Goal: Download file/media

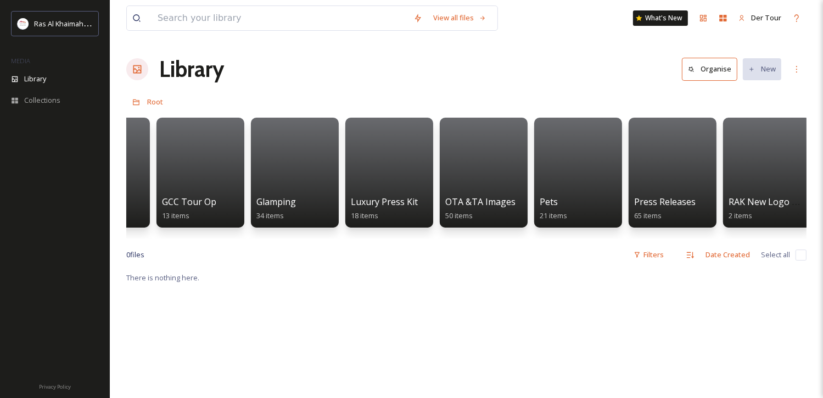
scroll to position [0, 2058]
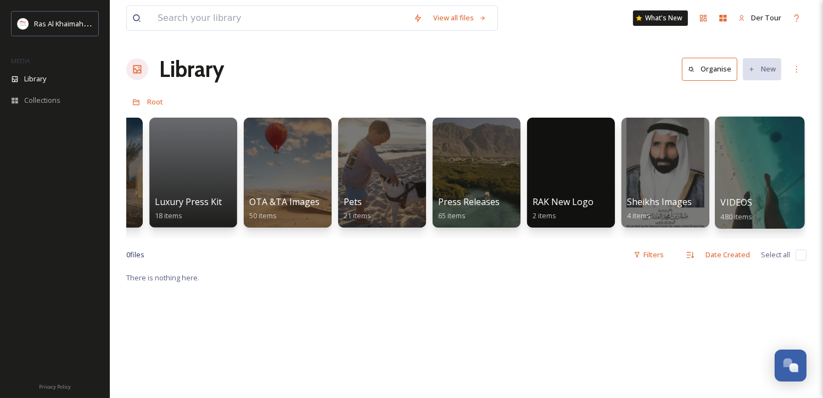
click at [770, 167] on div at bounding box center [759, 172] width 89 height 112
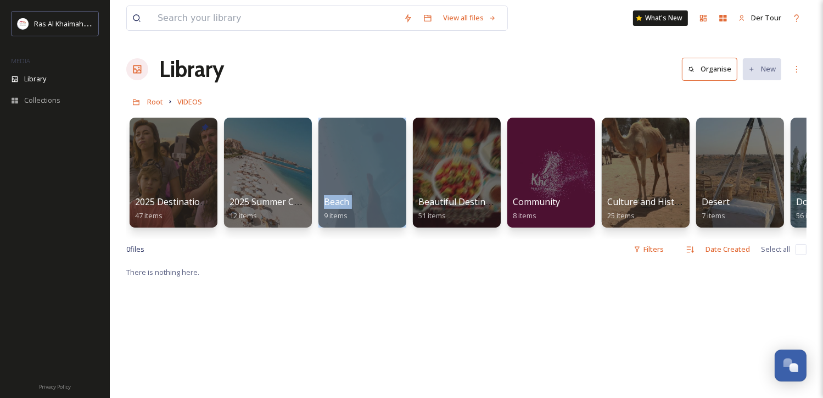
drag, startPoint x: 287, startPoint y: 234, endPoint x: 316, endPoint y: 237, distance: 29.2
click at [316, 237] on div "2025 Destination Video 47 items 2025 Summer Campaign Edits 12 items Beach 9 ite…" at bounding box center [466, 175] width 680 height 126
click at [602, 171] on div at bounding box center [645, 172] width 89 height 112
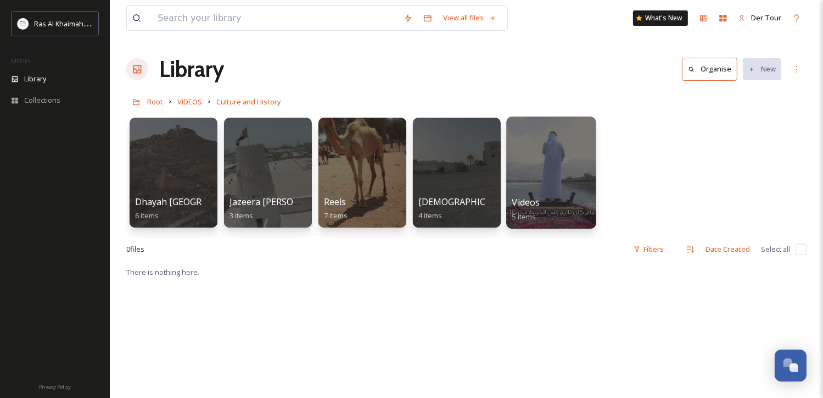
click at [532, 163] on div at bounding box center [550, 172] width 89 height 112
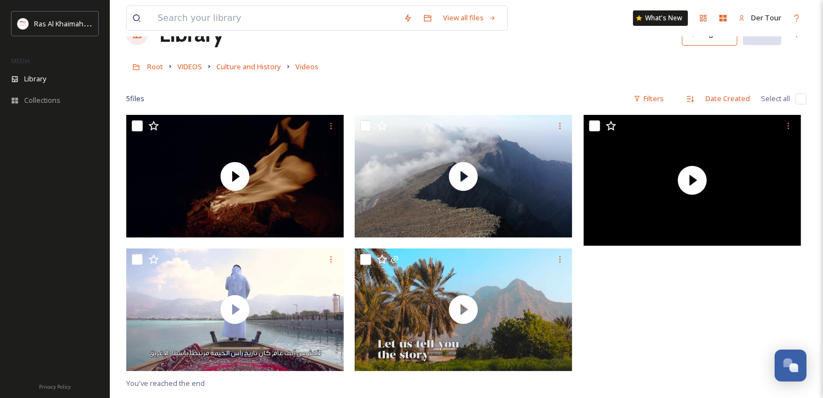
scroll to position [55, 0]
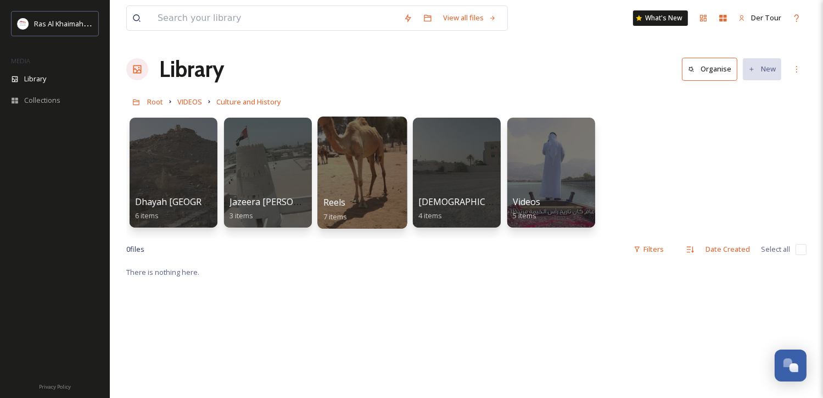
click at [329, 169] on div at bounding box center [361, 172] width 89 height 112
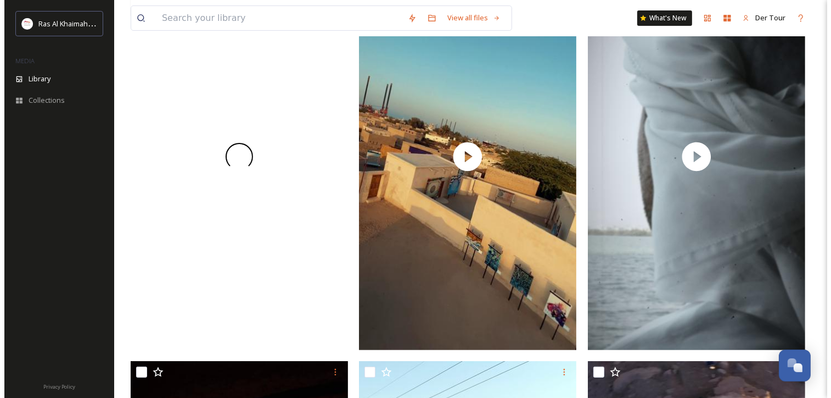
scroll to position [129, 0]
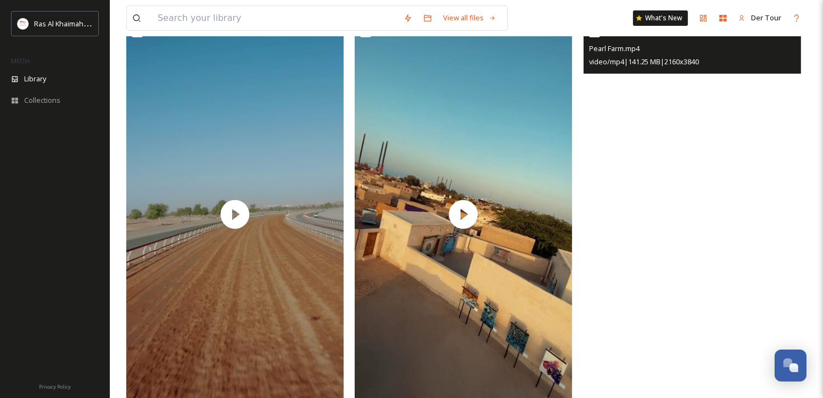
click at [659, 184] on video "Pearl Farm.mp4" at bounding box center [692, 214] width 217 height 387
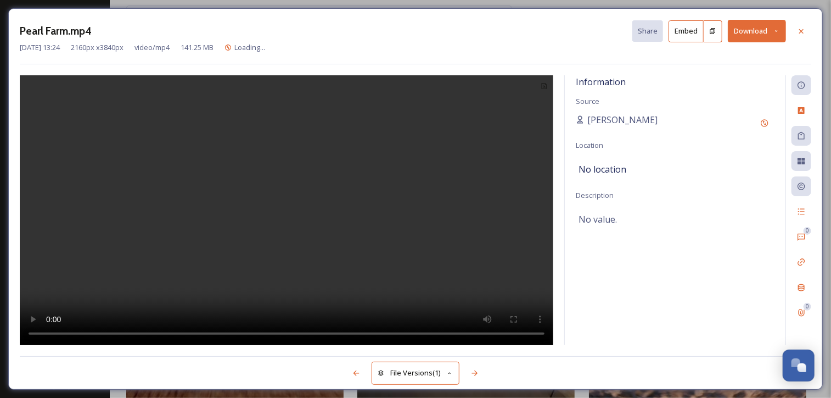
click at [756, 34] on button "Download" at bounding box center [757, 31] width 58 height 23
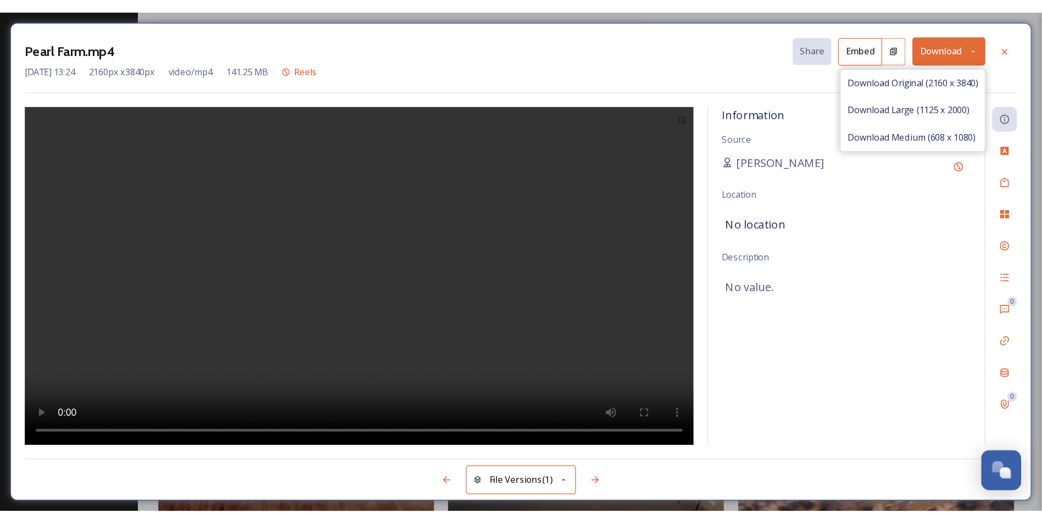
scroll to position [129, 0]
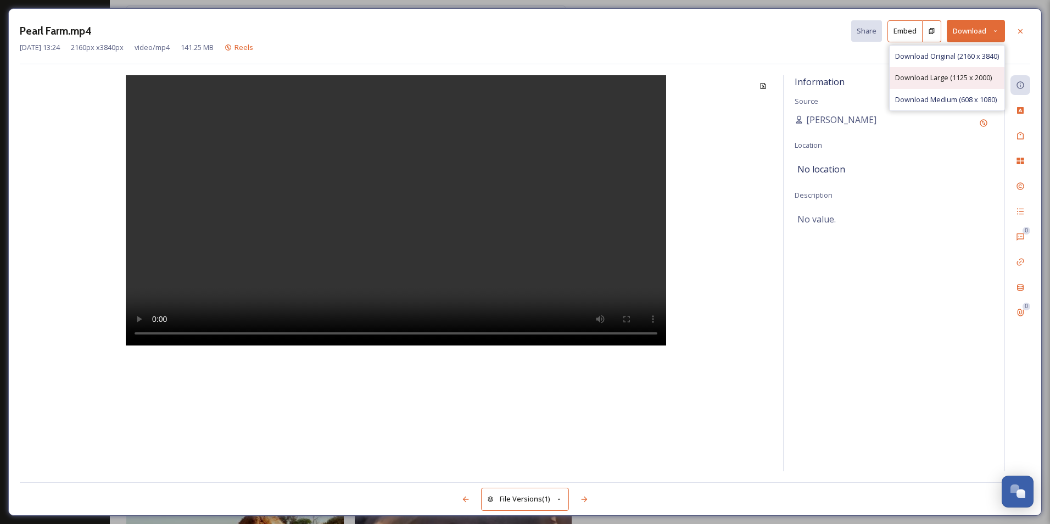
click at [831, 81] on span "Download Large (1125 x 2000)" at bounding box center [943, 77] width 97 height 10
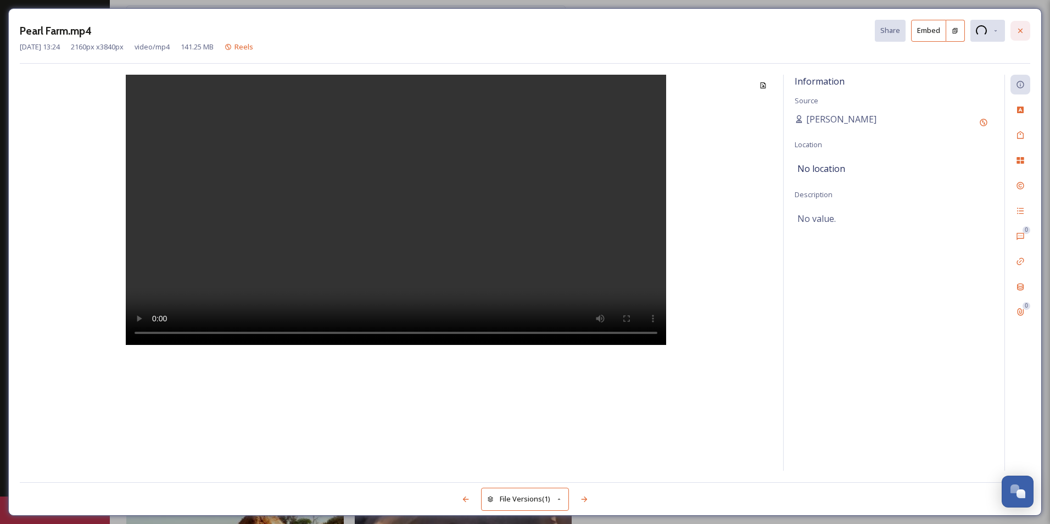
click at [831, 30] on icon at bounding box center [1020, 30] width 9 height 9
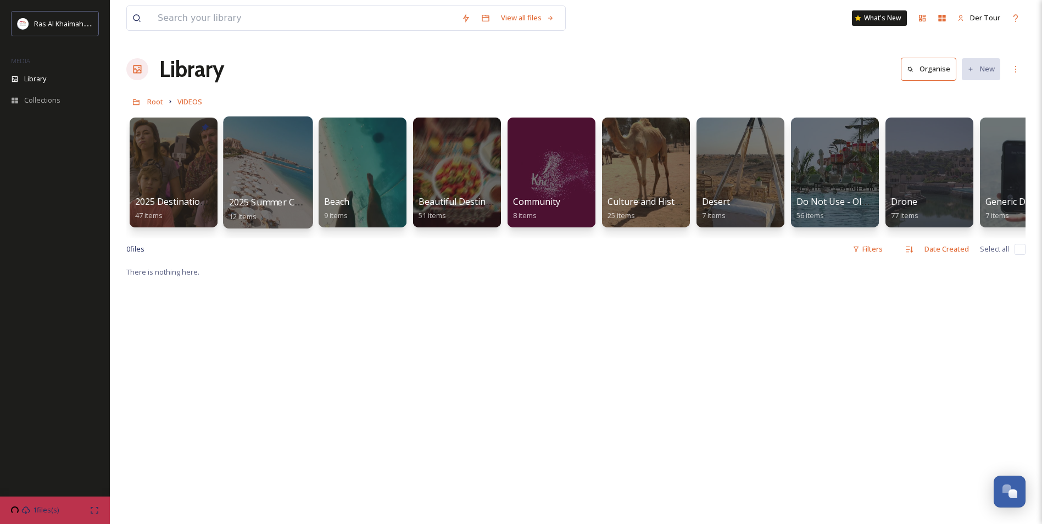
click at [277, 148] on div at bounding box center [267, 172] width 89 height 112
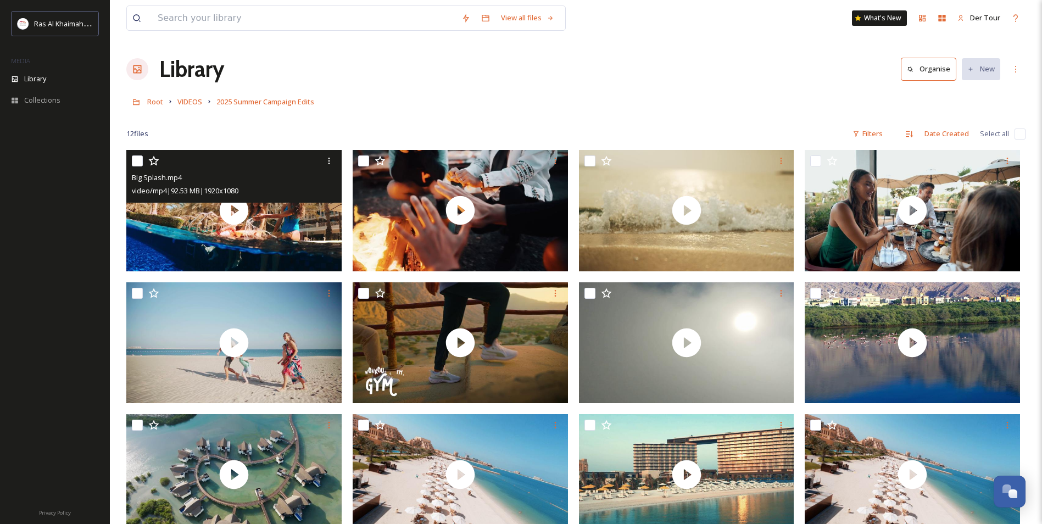
click at [237, 201] on div "Big Splash.mp4 video/mp4 | 92.53 MB | 1920 x 1080" at bounding box center [233, 176] width 215 height 53
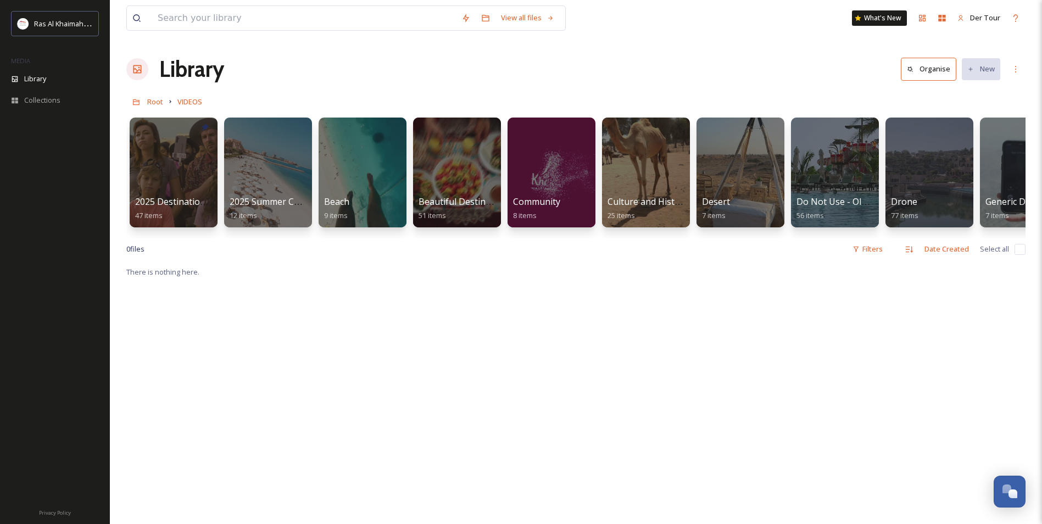
drag, startPoint x: 342, startPoint y: 248, endPoint x: 360, endPoint y: 251, distance: 19.0
click at [360, 251] on div "0 file s Filters Date Created Select all" at bounding box center [575, 248] width 899 height 21
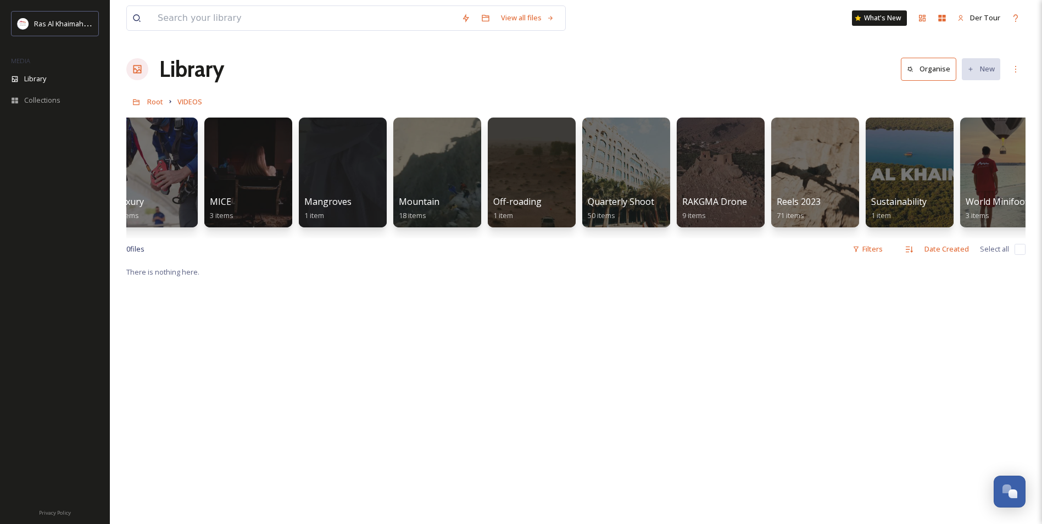
scroll to position [0, 1273]
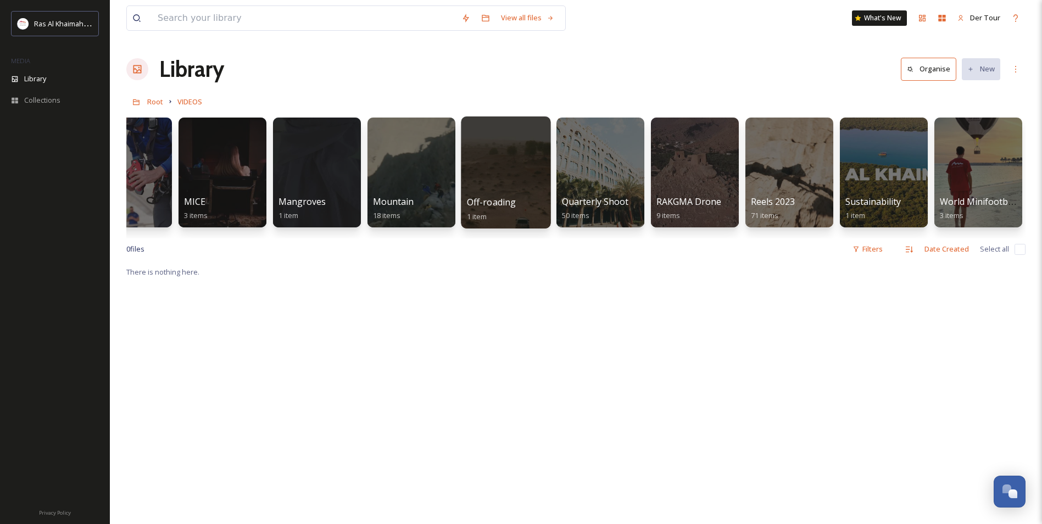
click at [529, 194] on div at bounding box center [505, 172] width 89 height 112
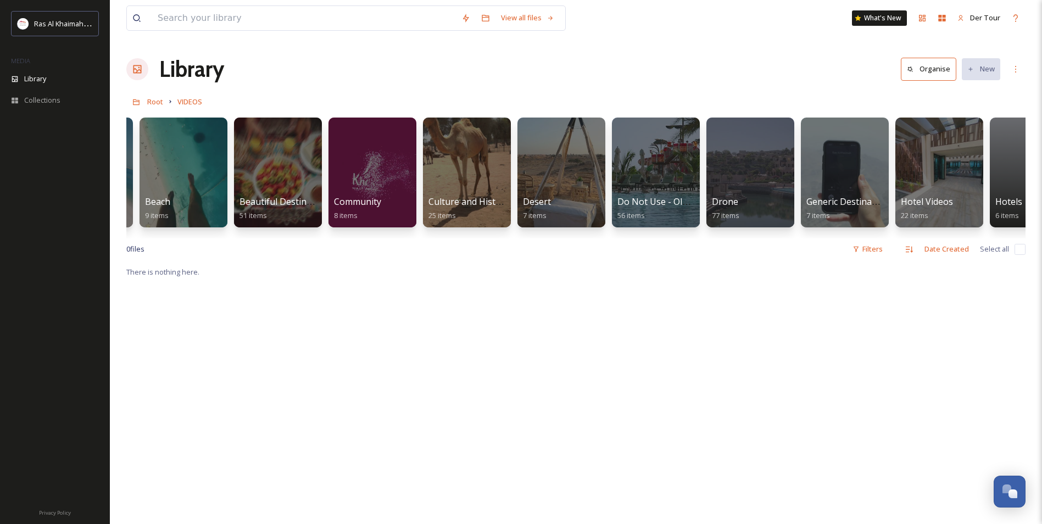
scroll to position [0, 341]
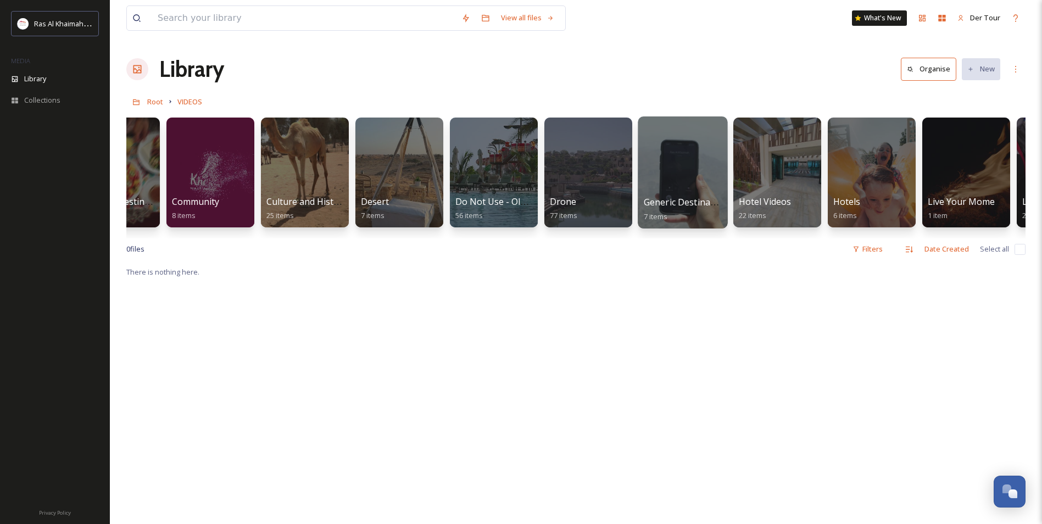
click at [669, 200] on span "Generic Destination Content" at bounding box center [704, 202] width 120 height 12
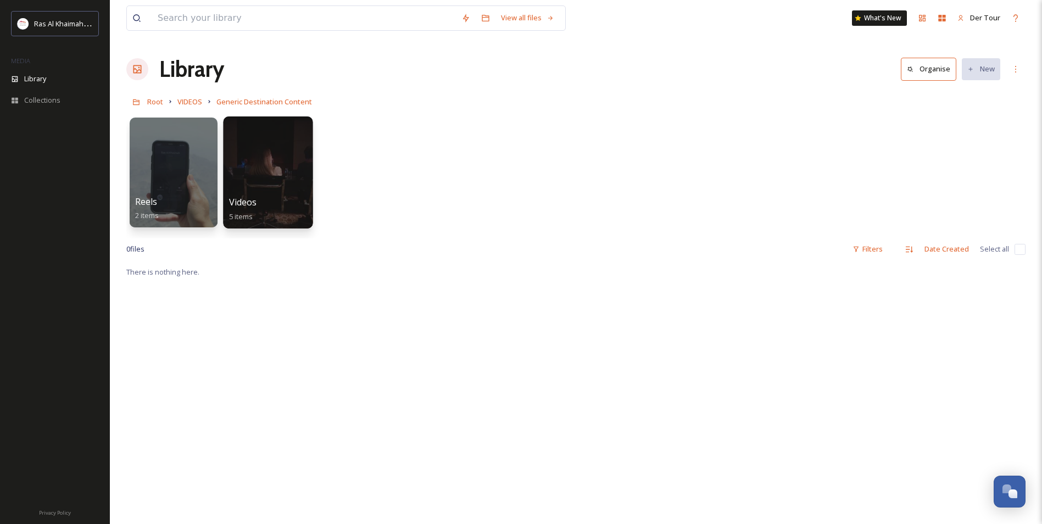
click at [248, 155] on div at bounding box center [267, 172] width 89 height 112
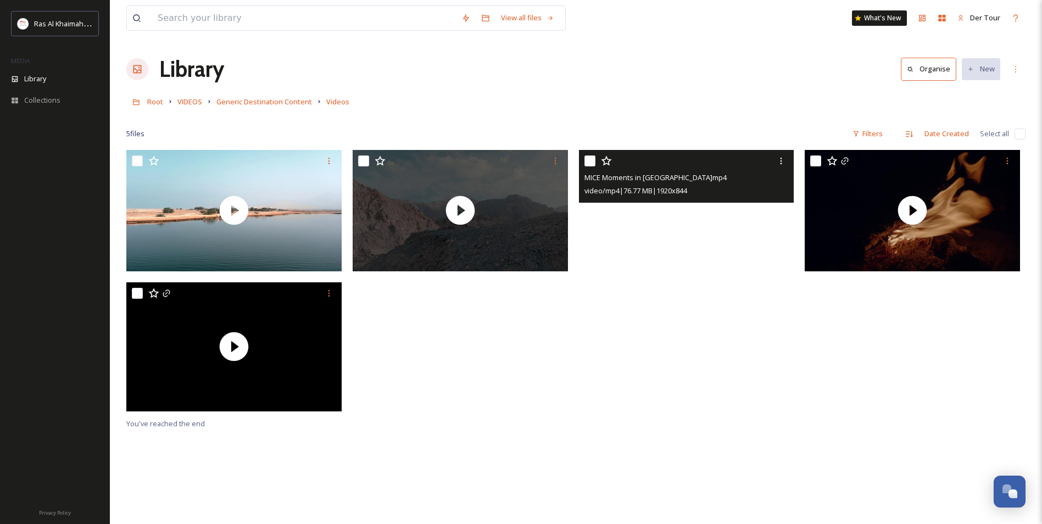
click at [670, 215] on video "MICE Moments in Ras Al Khaimah.mp4" at bounding box center [686, 197] width 215 height 94
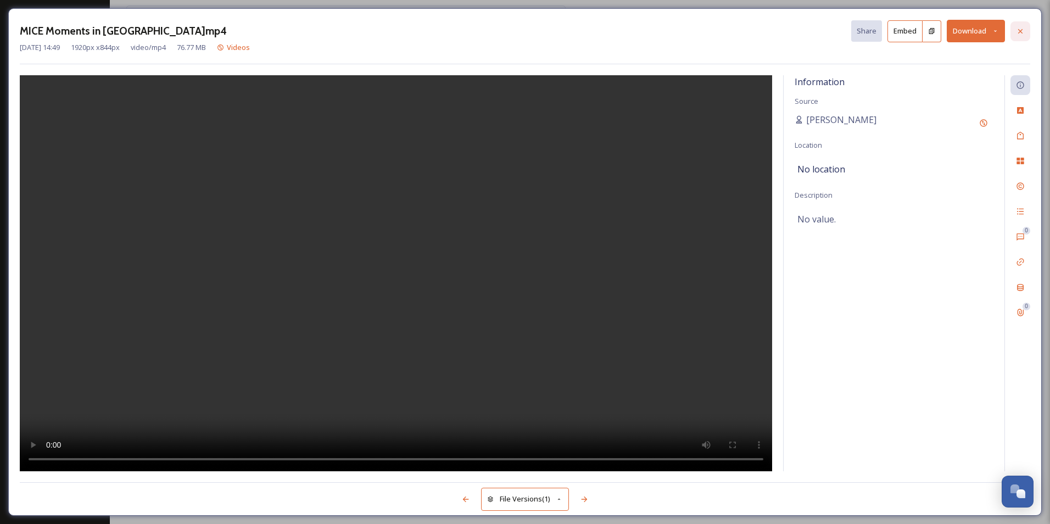
click at [831, 31] on div at bounding box center [1020, 31] width 20 height 20
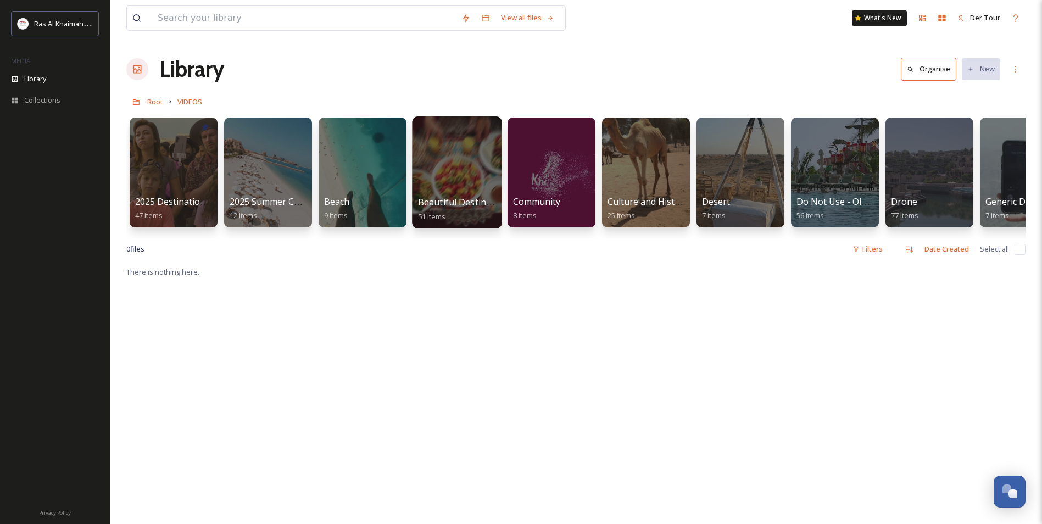
click at [431, 136] on div at bounding box center [456, 172] width 89 height 112
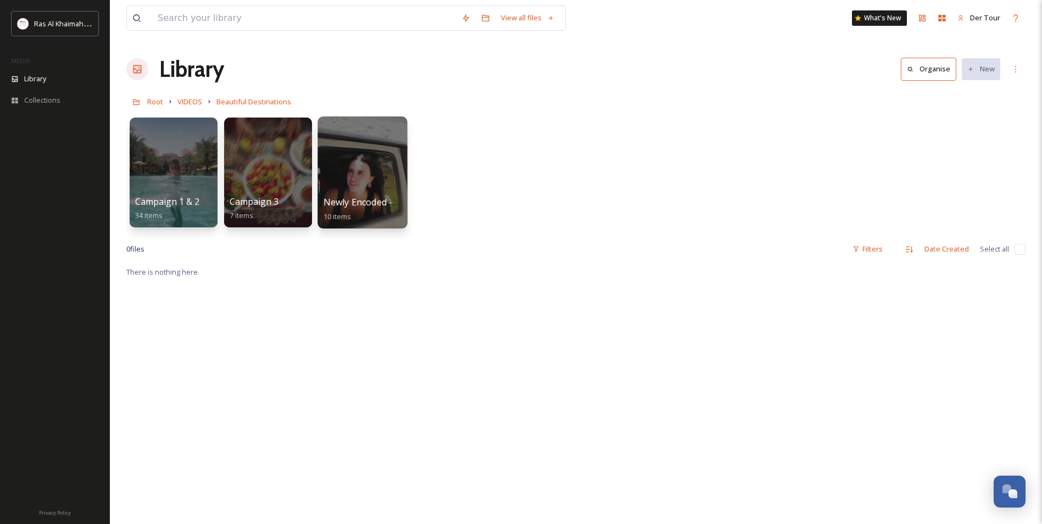
click at [385, 153] on div at bounding box center [361, 172] width 89 height 112
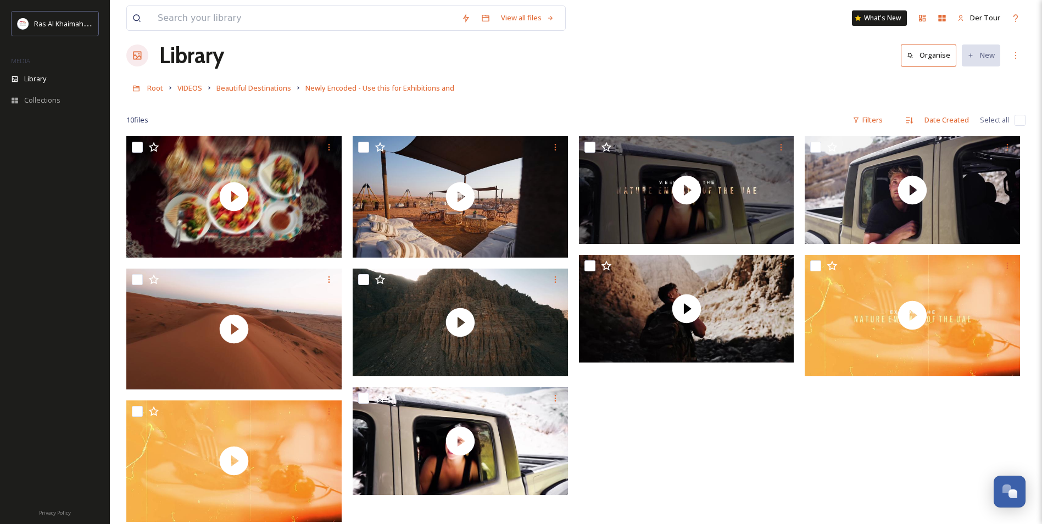
scroll to position [110, 0]
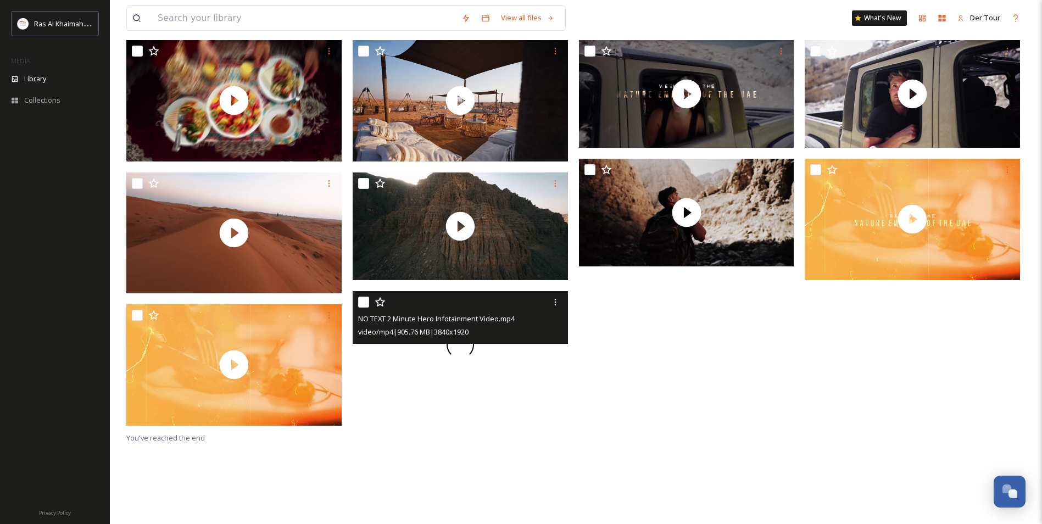
click at [508, 373] on div at bounding box center [460, 345] width 215 height 108
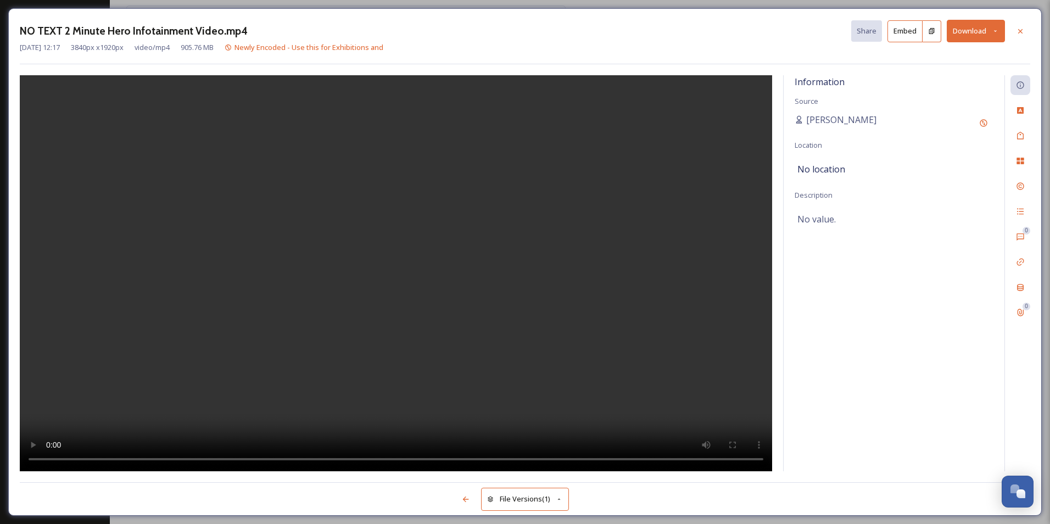
click at [624, 349] on video at bounding box center [396, 273] width 752 height 396
click at [372, 234] on video at bounding box center [396, 273] width 752 height 396
click at [550, 16] on div "NO TEXT 2 Minute Hero Infotainment Video.mp4 Share Embed Download [DATE] 12:17 …" at bounding box center [524, 261] width 1033 height 507
click at [554, 5] on div "NO TEXT 2 Minute Hero Infotainment Video.mp4 Share Embed Download [DATE] 12:17 …" at bounding box center [525, 262] width 1050 height 524
click at [831, 31] on icon at bounding box center [1020, 31] width 9 height 9
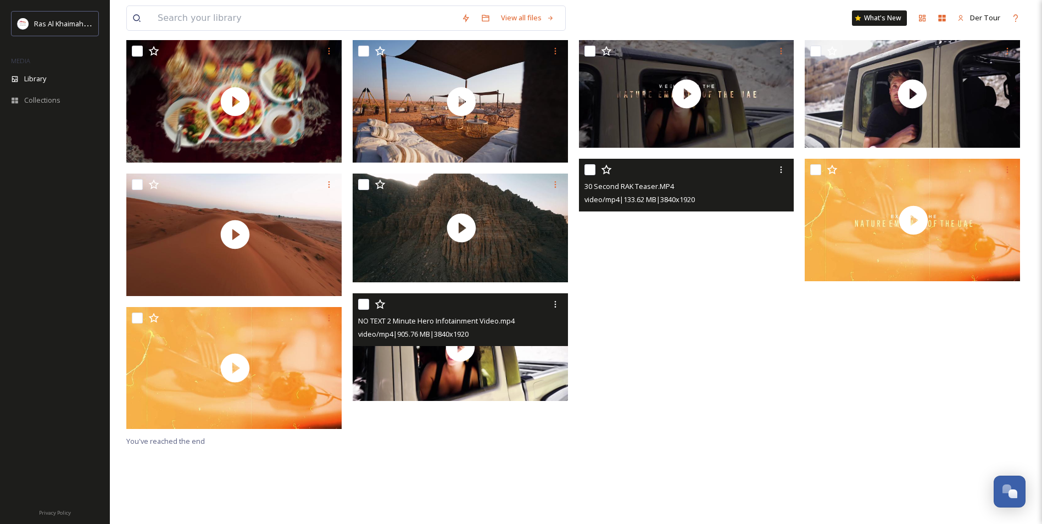
click at [685, 217] on video "30 Second RAK Teaser.MP4" at bounding box center [686, 213] width 215 height 108
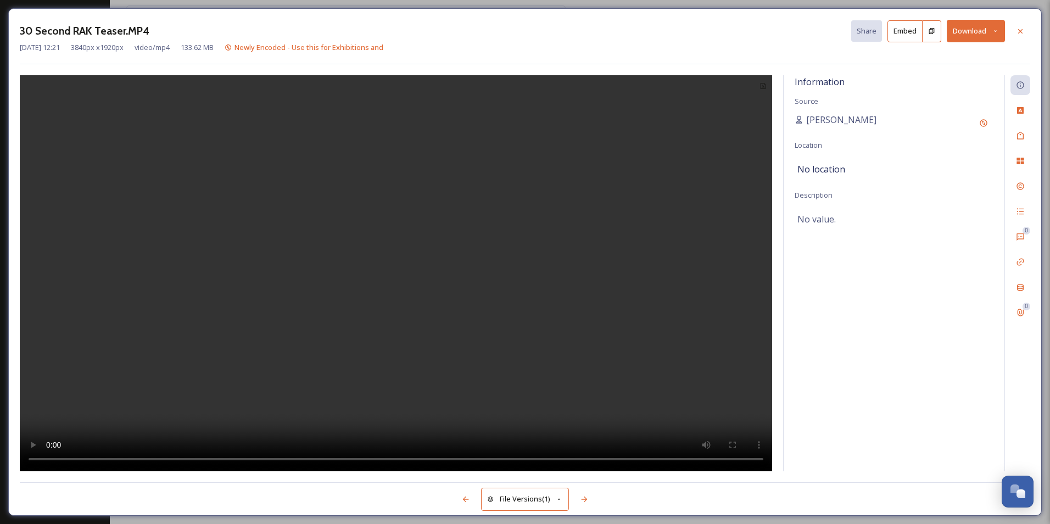
click at [404, 260] on video at bounding box center [396, 273] width 752 height 396
drag, startPoint x: 636, startPoint y: 139, endPoint x: 645, endPoint y: 131, distance: 12.4
click at [636, 139] on video at bounding box center [396, 273] width 752 height 396
click at [831, 31] on button "Download" at bounding box center [976, 31] width 58 height 23
click at [831, 82] on span "Download Large (2000 x 1000)" at bounding box center [943, 77] width 97 height 10
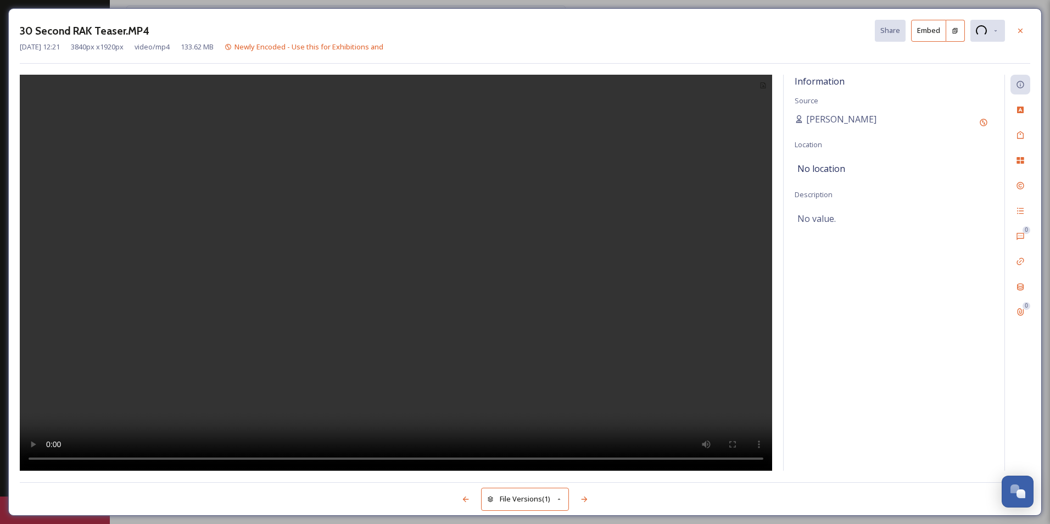
click at [516, 253] on video at bounding box center [396, 273] width 752 height 396
click at [418, 332] on video at bounding box center [396, 273] width 752 height 396
click at [421, 325] on video at bounding box center [396, 273] width 752 height 396
click at [481, 293] on video at bounding box center [396, 273] width 752 height 396
click at [583, 212] on video at bounding box center [396, 273] width 752 height 396
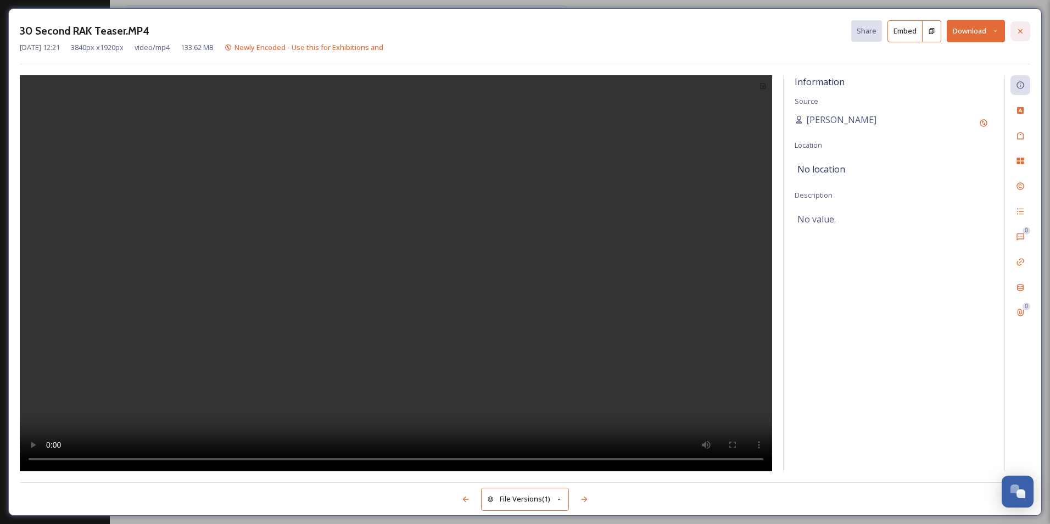
click at [831, 33] on div at bounding box center [1020, 31] width 20 height 20
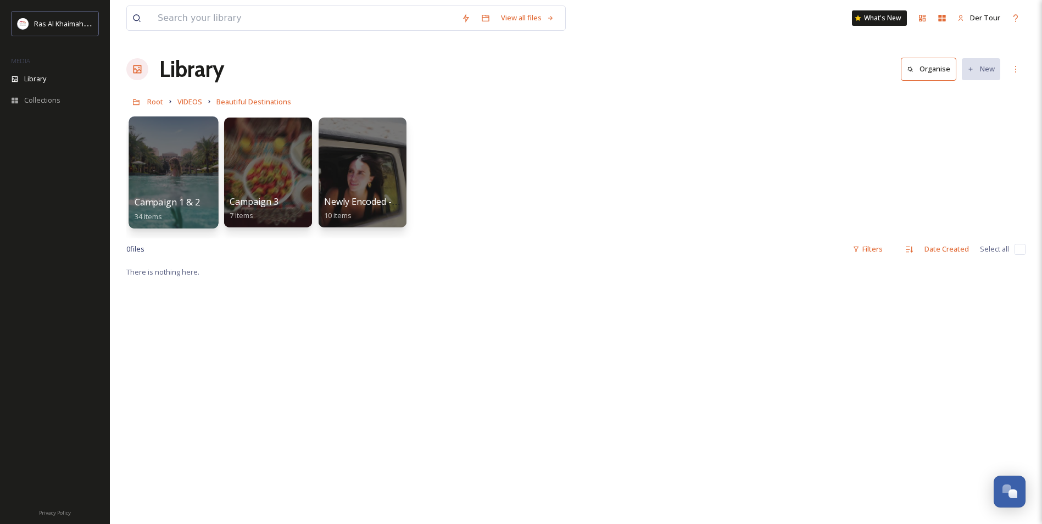
click at [184, 159] on div at bounding box center [172, 172] width 89 height 112
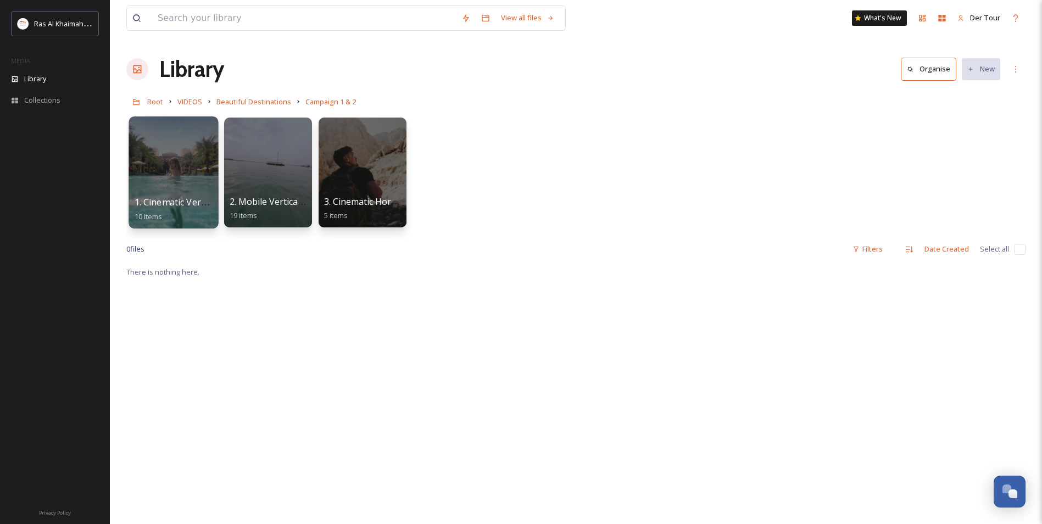
click at [190, 164] on div at bounding box center [172, 172] width 89 height 112
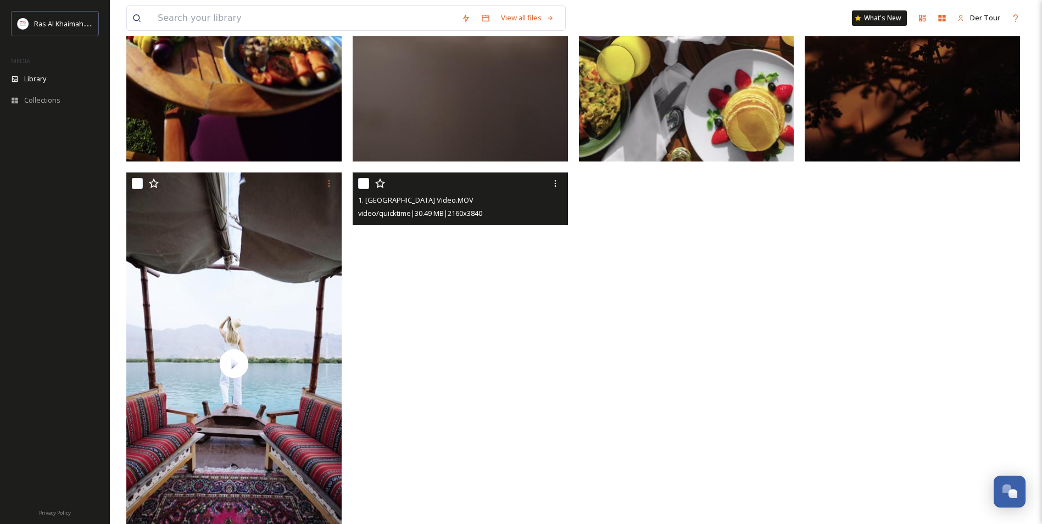
scroll to position [815, 0]
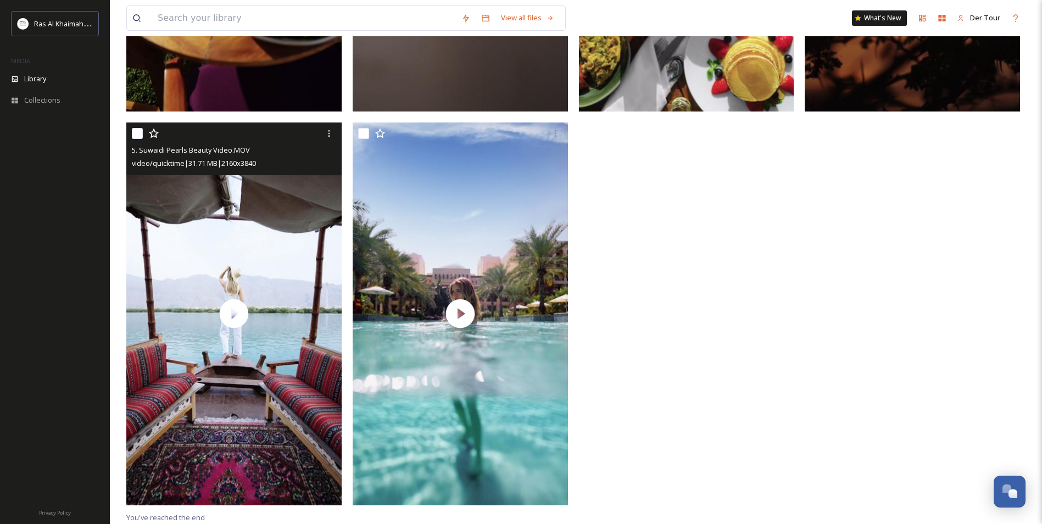
click at [317, 139] on div at bounding box center [235, 134] width 207 height 20
click at [319, 136] on div at bounding box center [329, 134] width 20 height 20
click at [322, 171] on div "Download" at bounding box center [316, 178] width 44 height 21
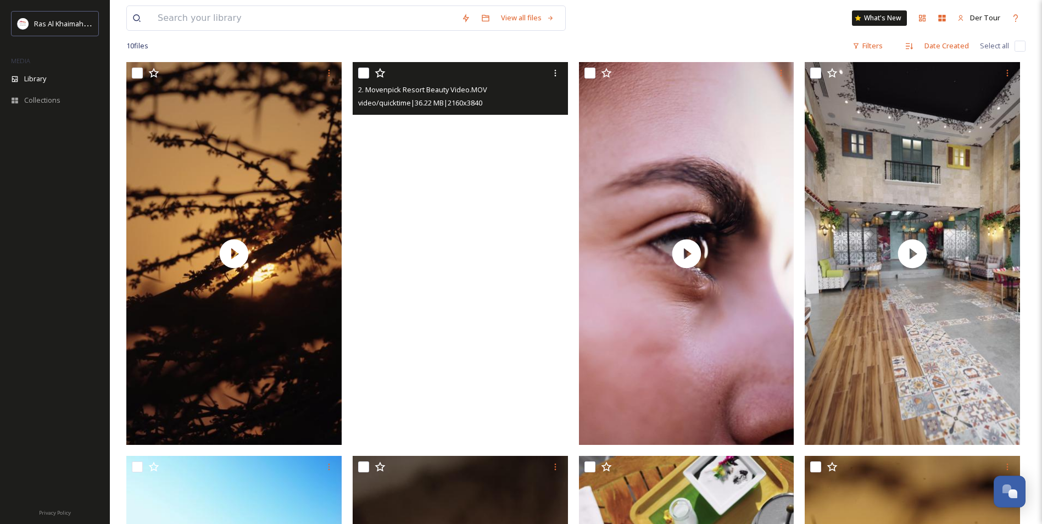
scroll to position [0, 0]
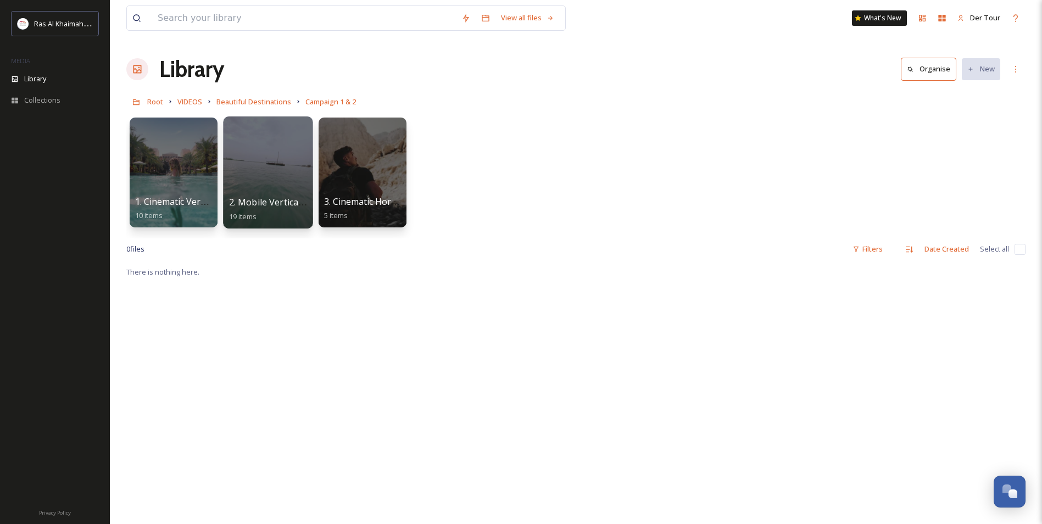
click at [262, 170] on div at bounding box center [267, 172] width 89 height 112
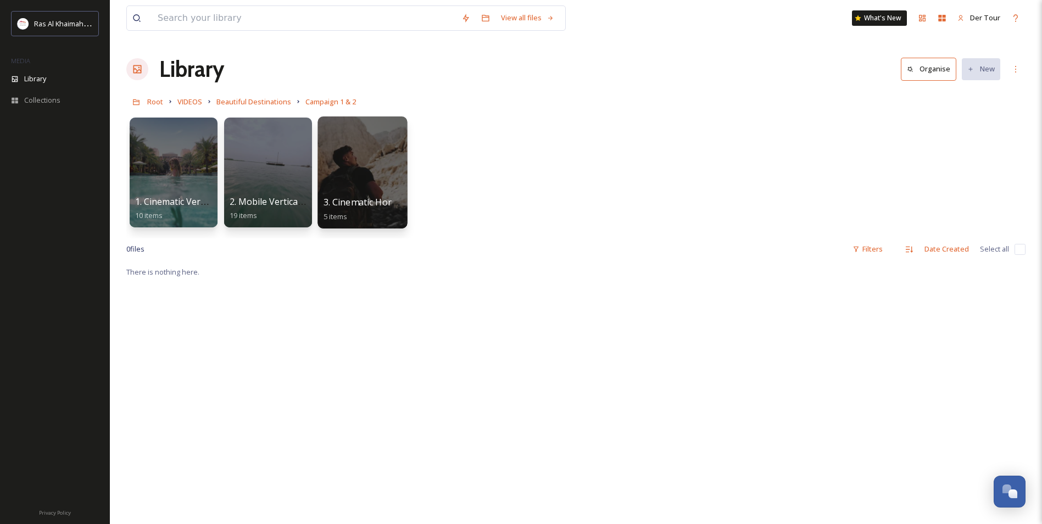
click at [333, 163] on div at bounding box center [361, 172] width 89 height 112
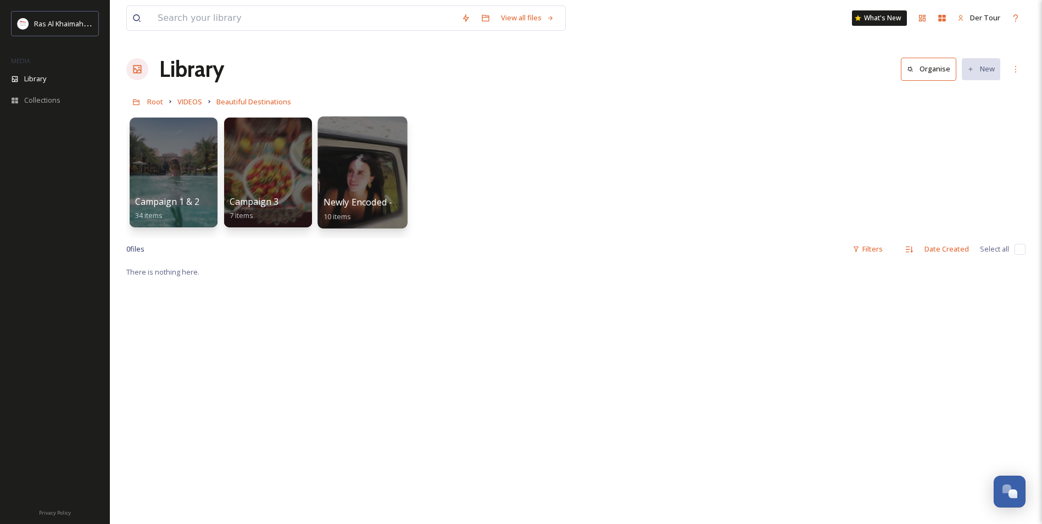
click at [396, 142] on div at bounding box center [361, 172] width 89 height 112
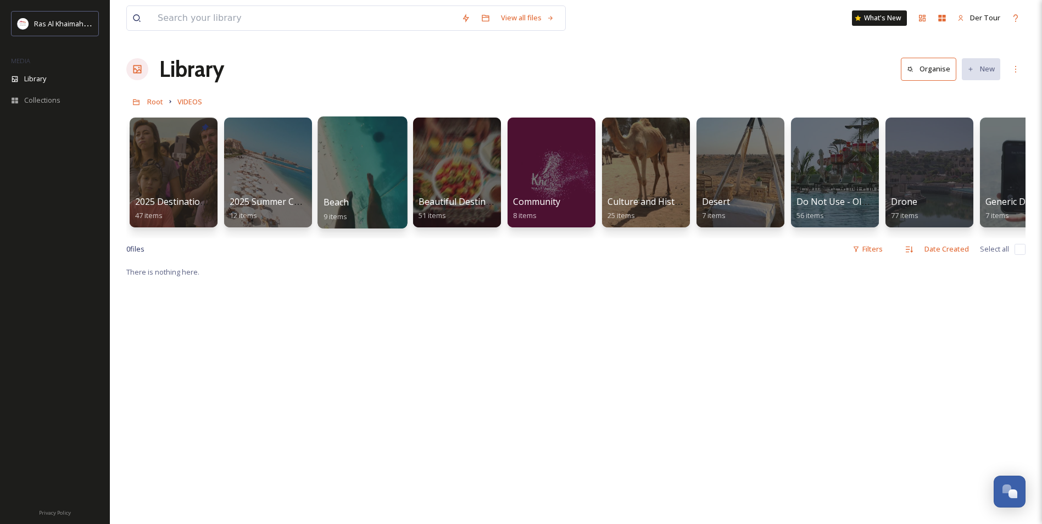
click at [376, 149] on div at bounding box center [361, 172] width 89 height 112
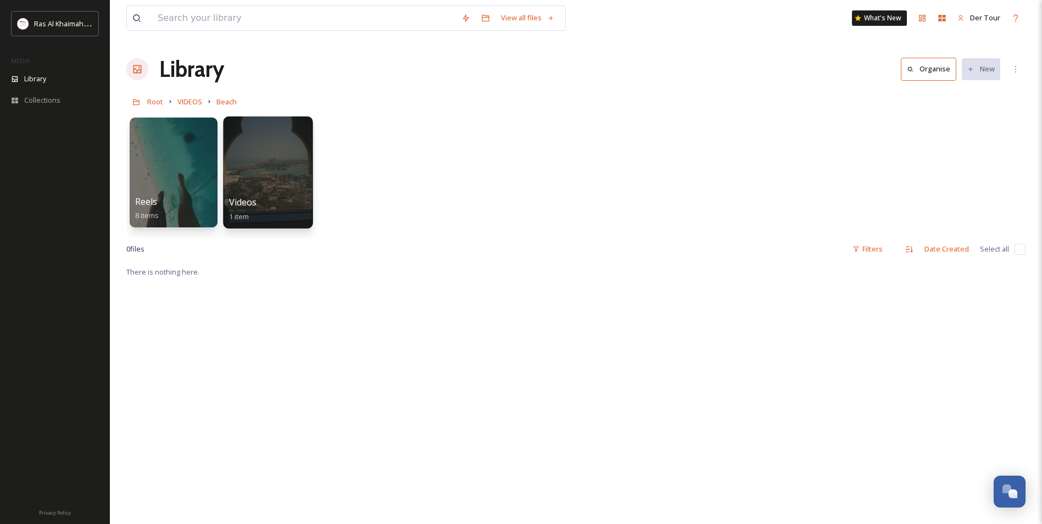
click at [299, 167] on div at bounding box center [267, 172] width 89 height 112
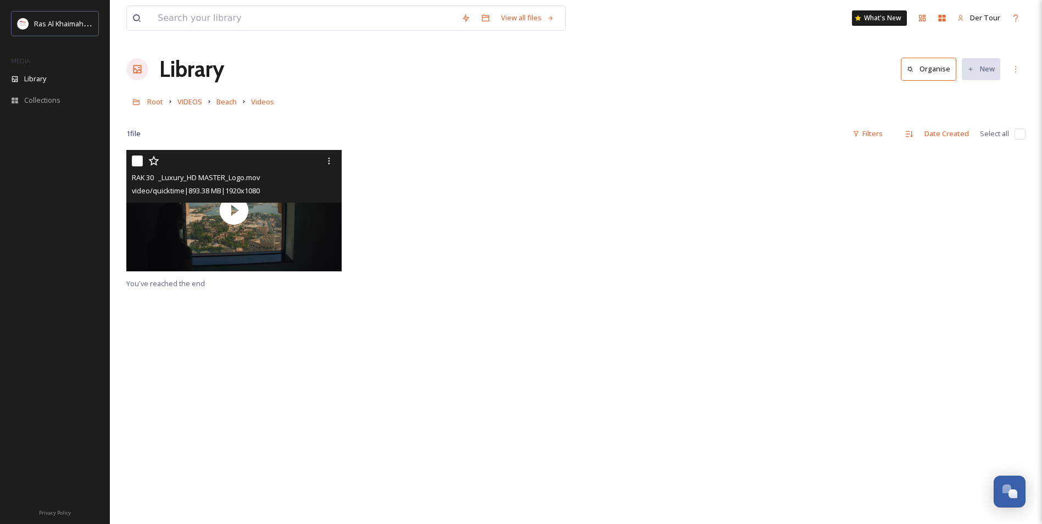
click at [327, 197] on div "video/quicktime | 893.38 MB | 1920 x 1080" at bounding box center [235, 190] width 207 height 13
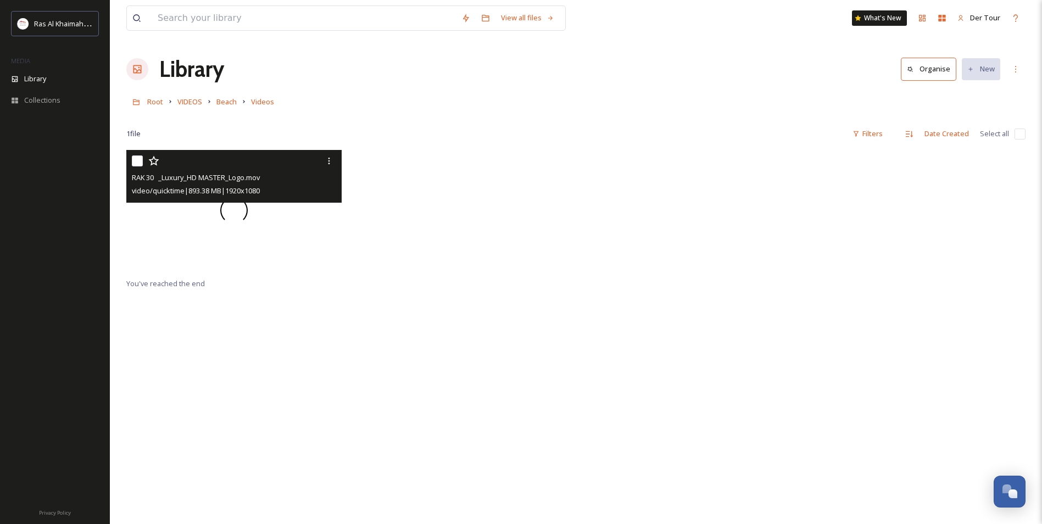
click at [229, 227] on div at bounding box center [233, 210] width 215 height 121
